Goal: Find specific page/section: Find specific page/section

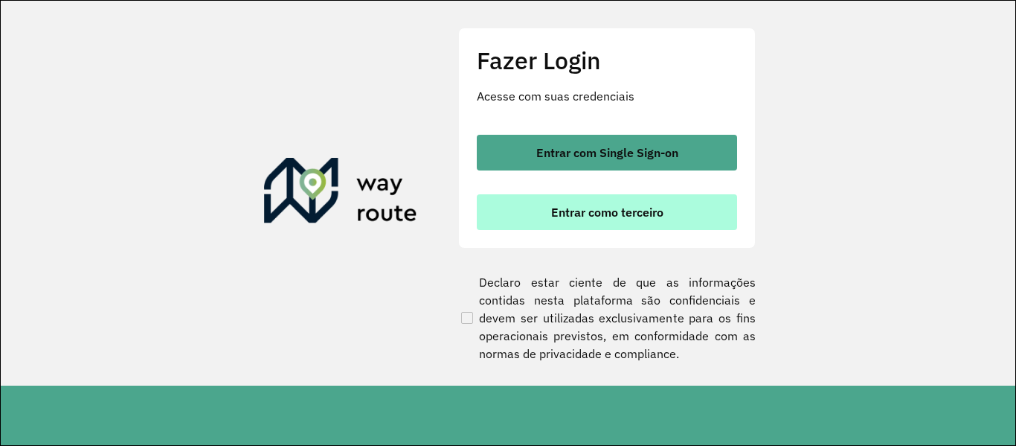
click at [611, 213] on span "Entrar como terceiro" at bounding box center [607, 212] width 112 height 12
click at [682, 215] on button "Entrar como terceiro" at bounding box center [607, 212] width 260 height 36
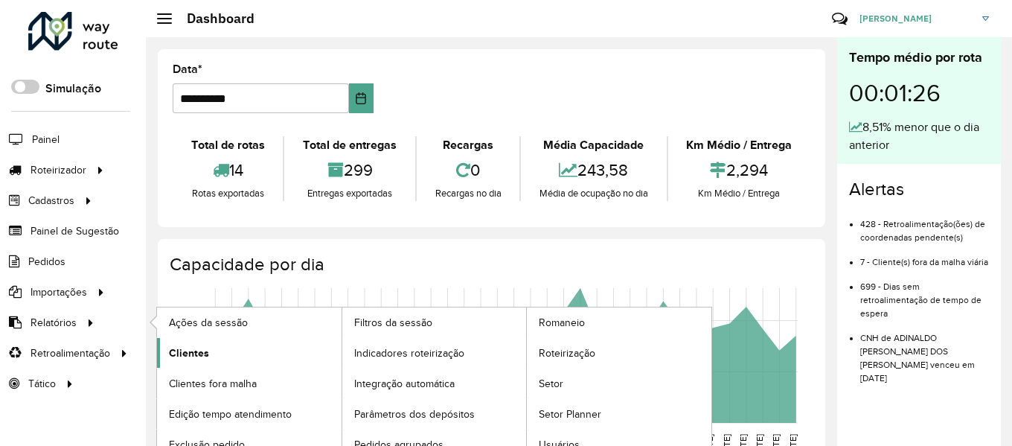
click at [197, 351] on span "Clientes" at bounding box center [189, 353] width 40 height 16
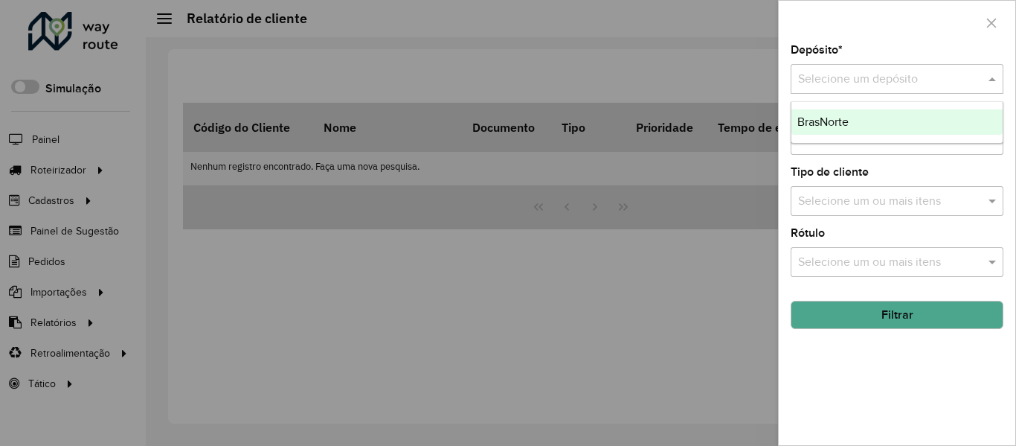
click at [912, 81] on input "text" at bounding box center [882, 80] width 168 height 18
